Goal: Task Accomplishment & Management: Complete application form

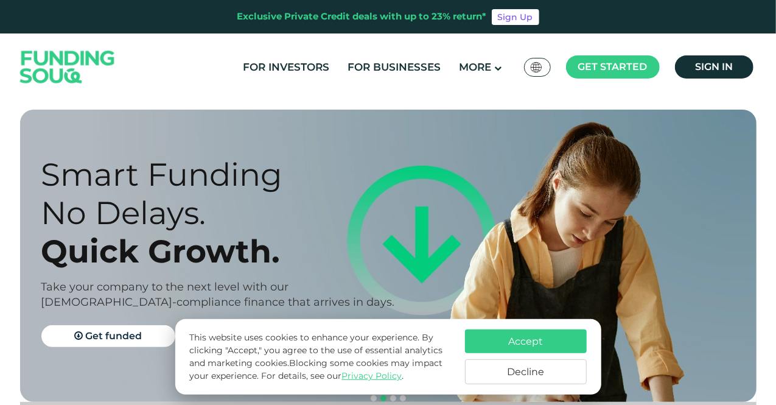
click at [529, 377] on button "Decline" at bounding box center [526, 371] width 122 height 25
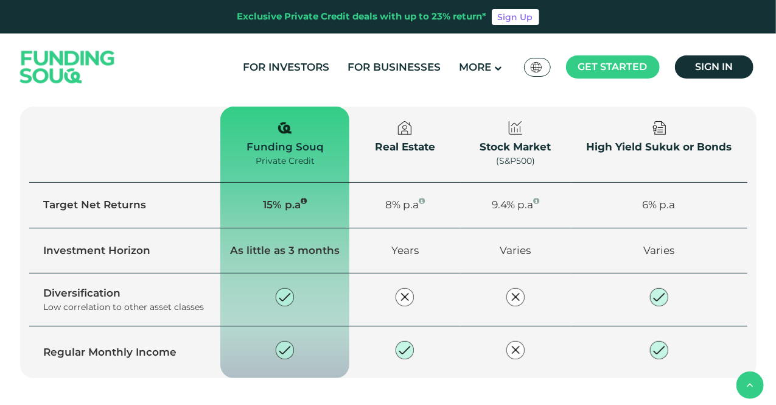
scroll to position [852, 0]
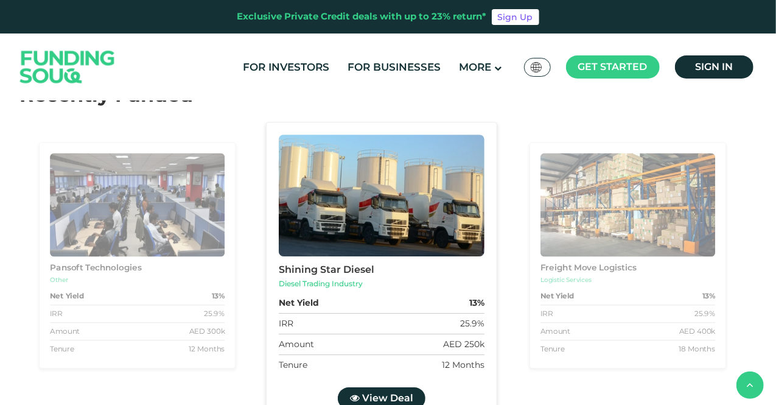
scroll to position [2130, 0]
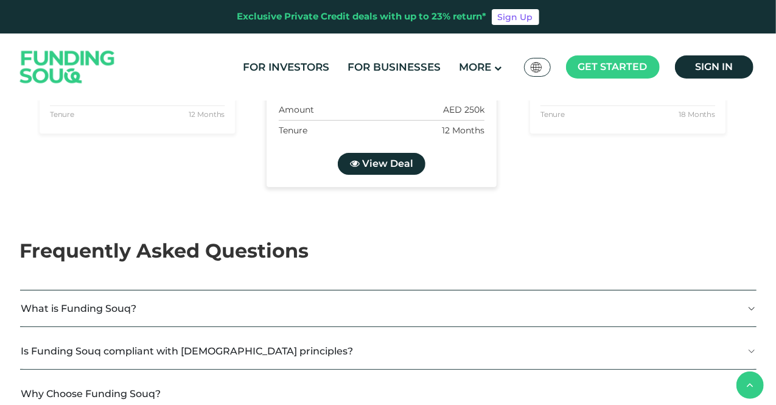
type tc-range-slider "4"
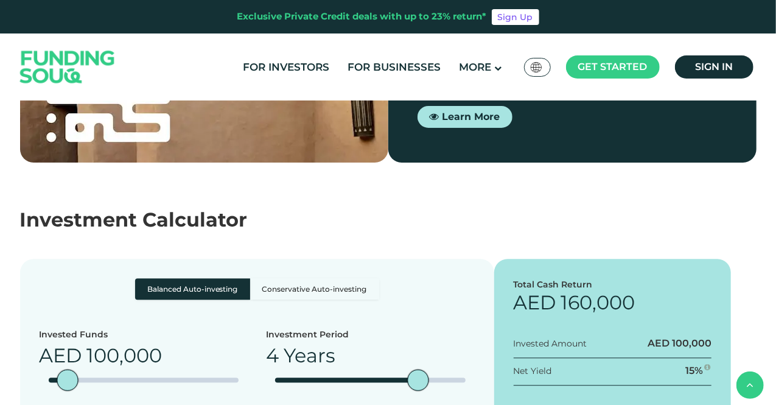
scroll to position [1278, 0]
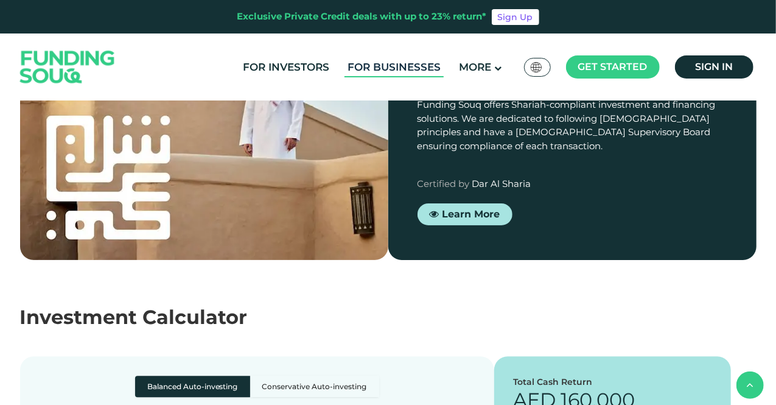
click at [412, 72] on link "For Businesses" at bounding box center [393, 67] width 99 height 20
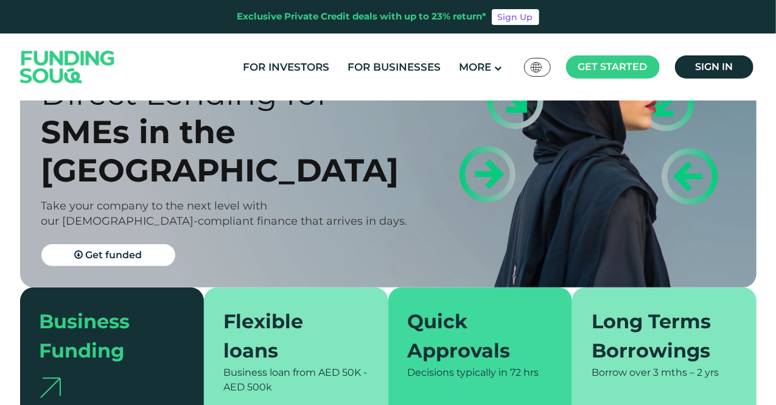
scroll to position [122, 0]
